Goal: Check status: Check status

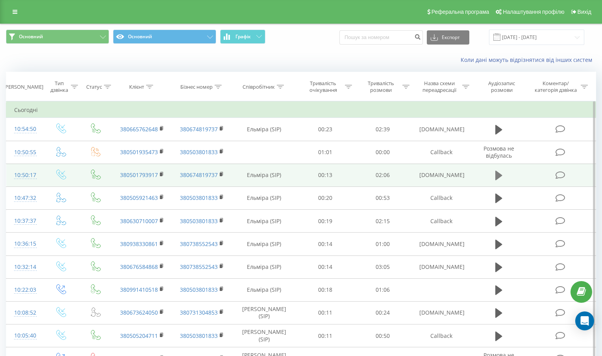
click at [496, 172] on icon at bounding box center [498, 174] width 7 height 9
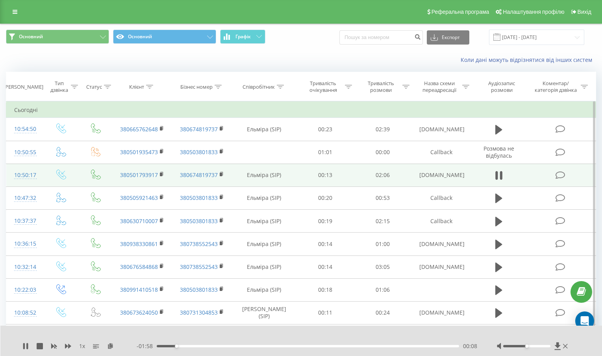
click at [496, 172] on icon at bounding box center [497, 175] width 2 height 9
click at [160, 173] on rect at bounding box center [161, 174] width 2 height 4
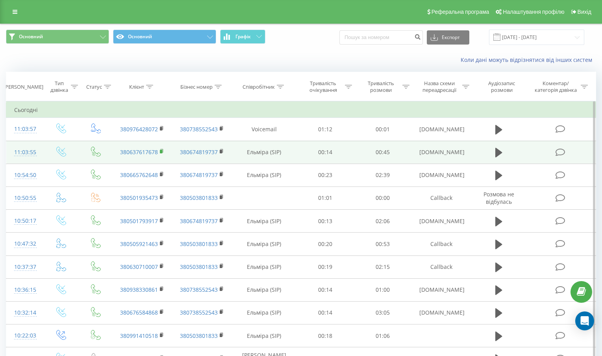
click at [161, 152] on rect at bounding box center [161, 152] width 2 height 4
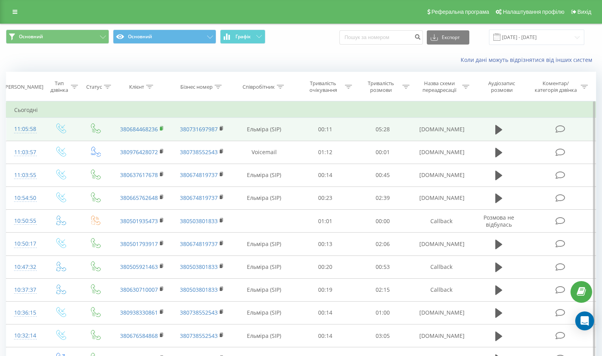
click at [162, 128] on rect at bounding box center [161, 129] width 2 height 4
